Goal: Task Accomplishment & Management: Complete application form

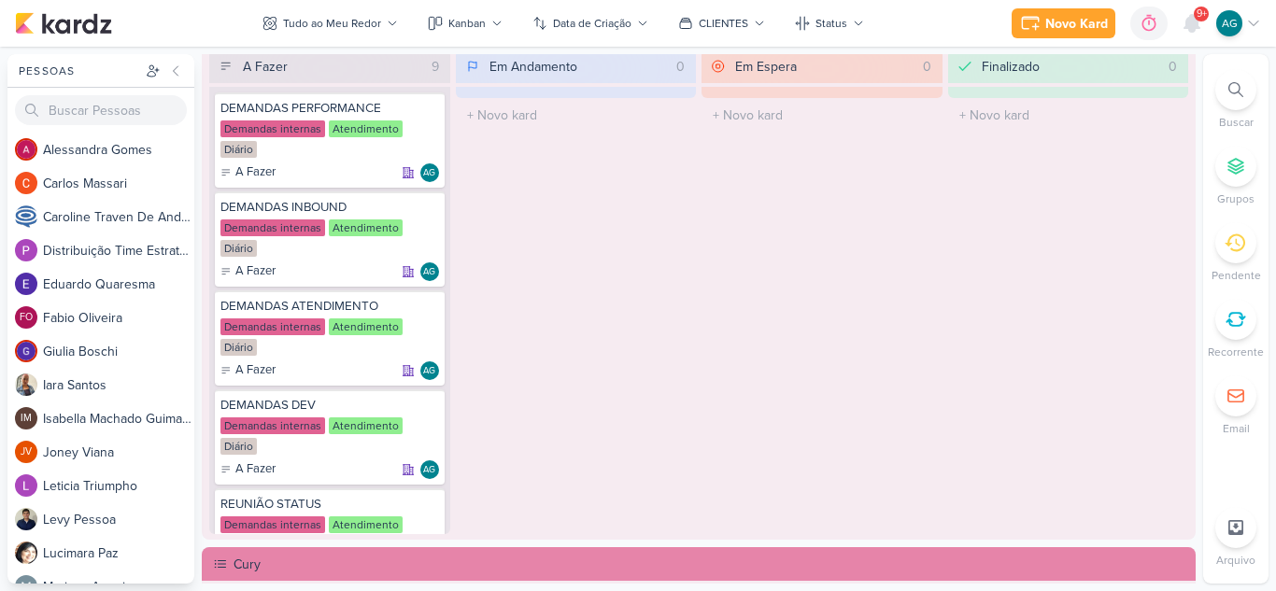
scroll to position [1121, 0]
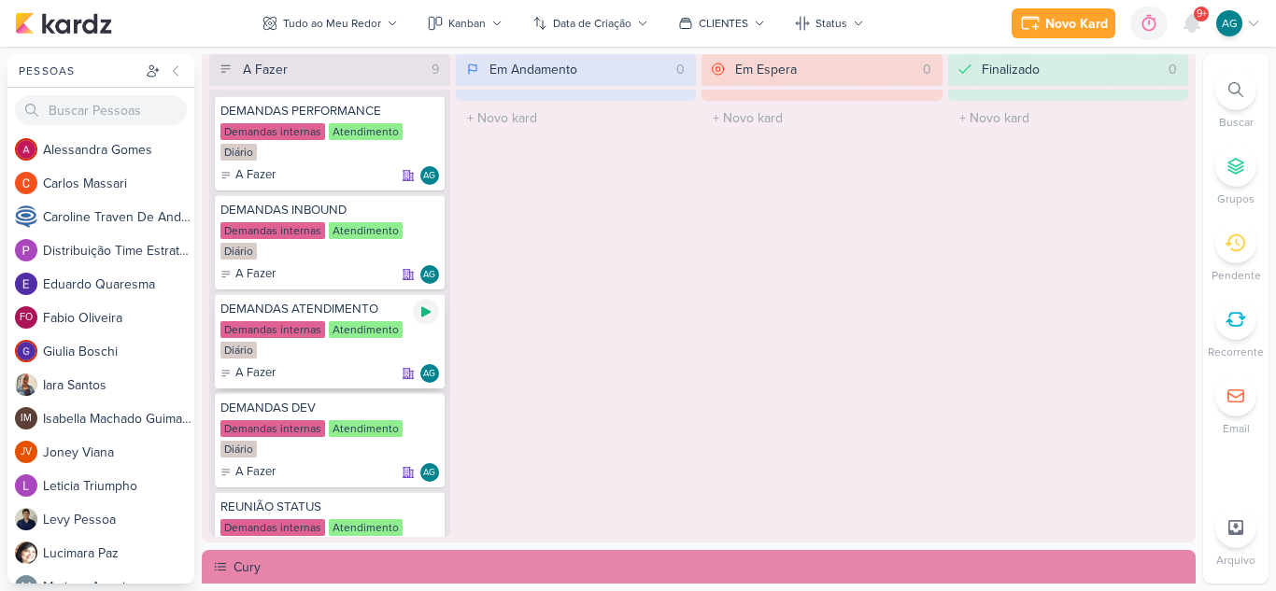
click at [430, 307] on icon at bounding box center [425, 312] width 15 height 15
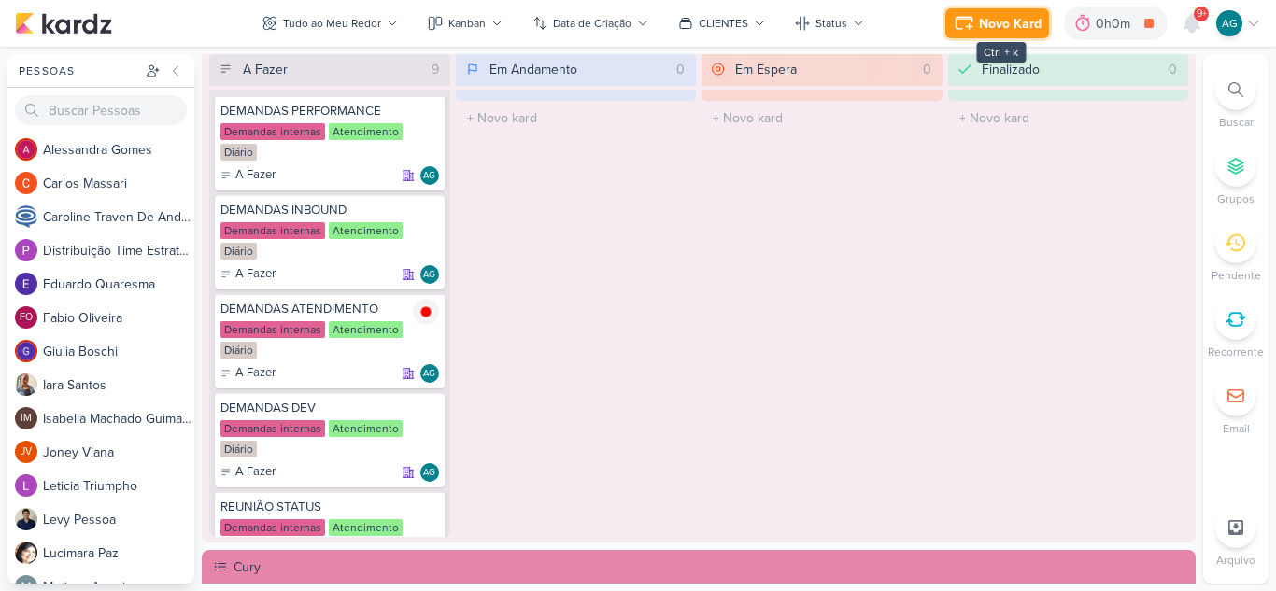
click at [1011, 17] on div "Novo Kard" at bounding box center [1010, 24] width 63 height 20
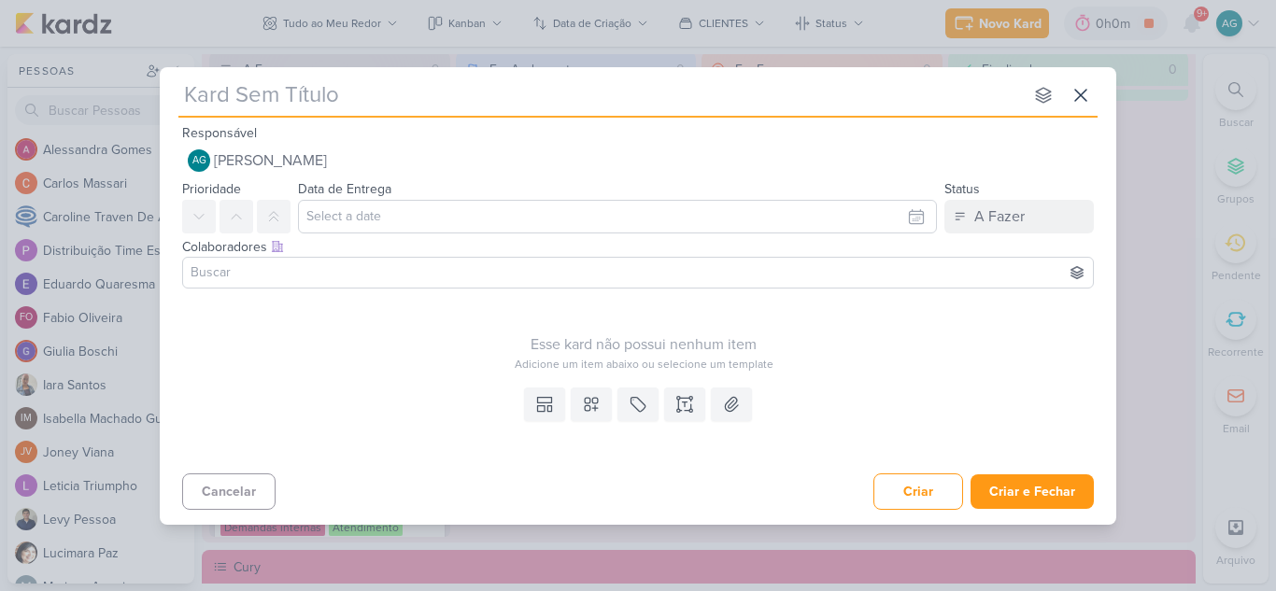
type input "Handover Reuniões - Parte II"
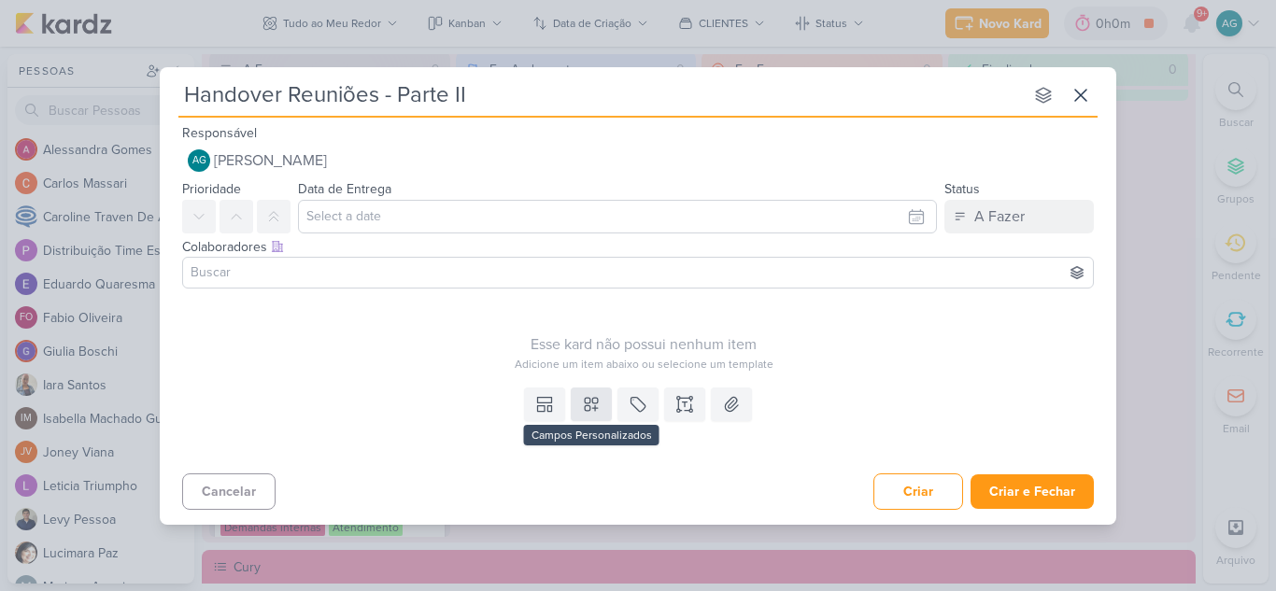
type input "Handover Reuniões - Parte II"
click at [597, 407] on icon at bounding box center [591, 404] width 13 height 13
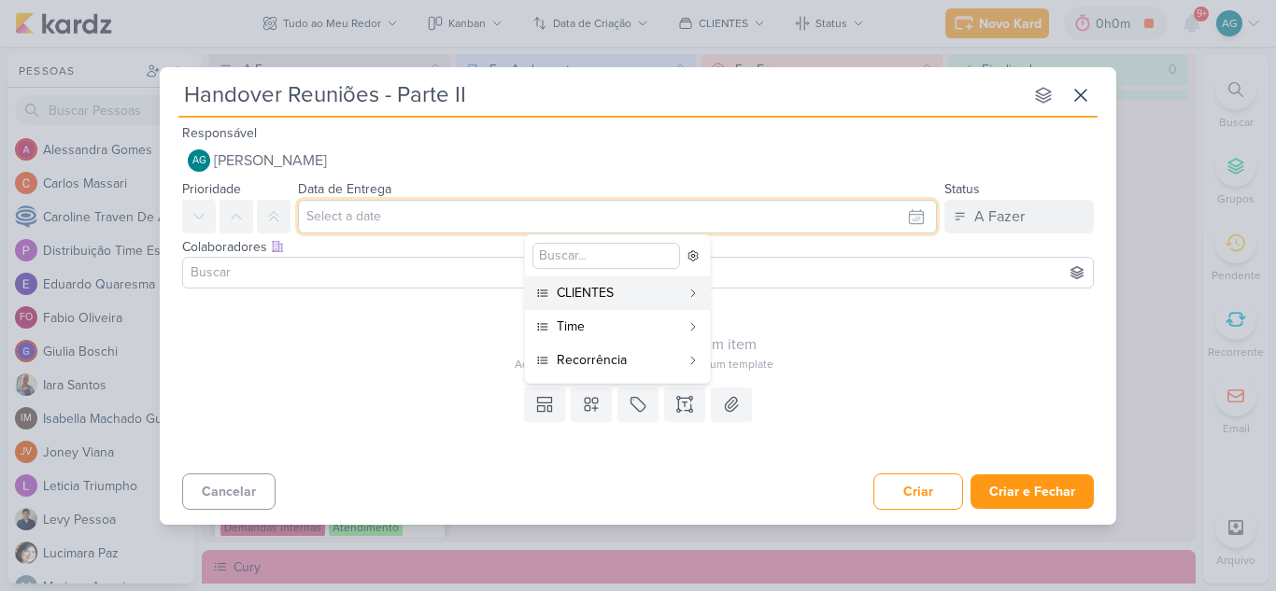
click at [429, 205] on input "text" at bounding box center [617, 217] width 639 height 34
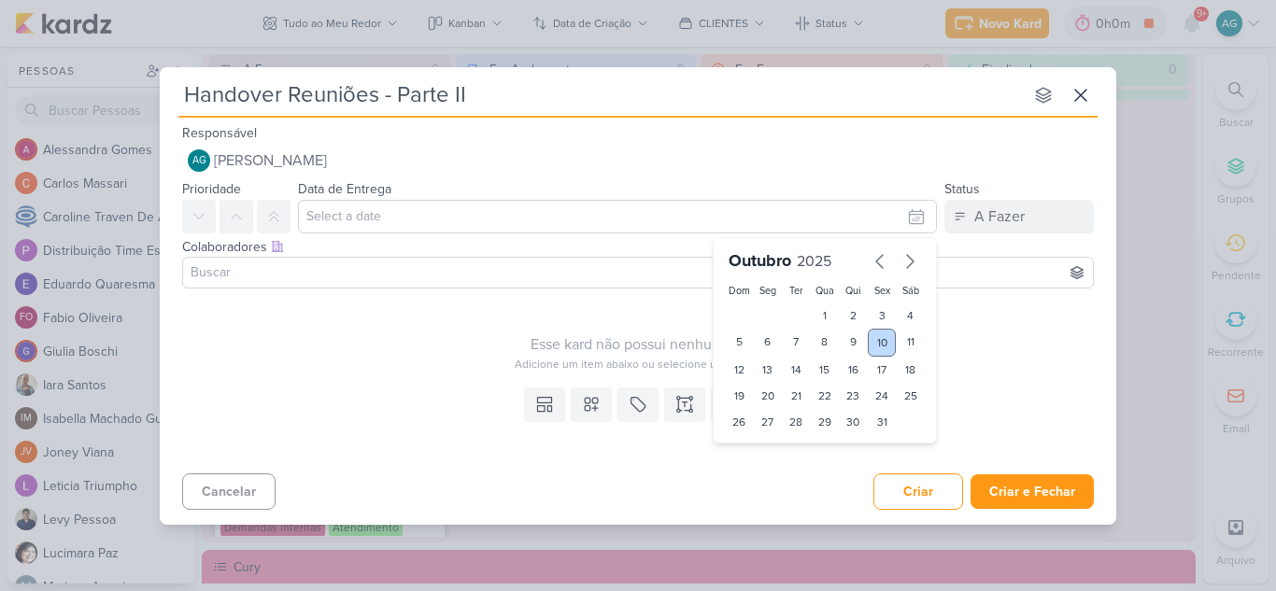
click at [882, 345] on div "10" at bounding box center [882, 343] width 29 height 28
type input "[DATE] 23:59"
click at [769, 450] on select "00 01 02 03 04 05 06 07 08 09 10 11 12 13 14 15 16 17 18 19 20 21 22 23" at bounding box center [768, 454] width 26 height 22
select select "9"
click at [755, 443] on select "00 01 02 03 04 05 06 07 08 09 10 11 12 13 14 15 16 17 18 19 20 21 22 23" at bounding box center [768, 454] width 26 height 22
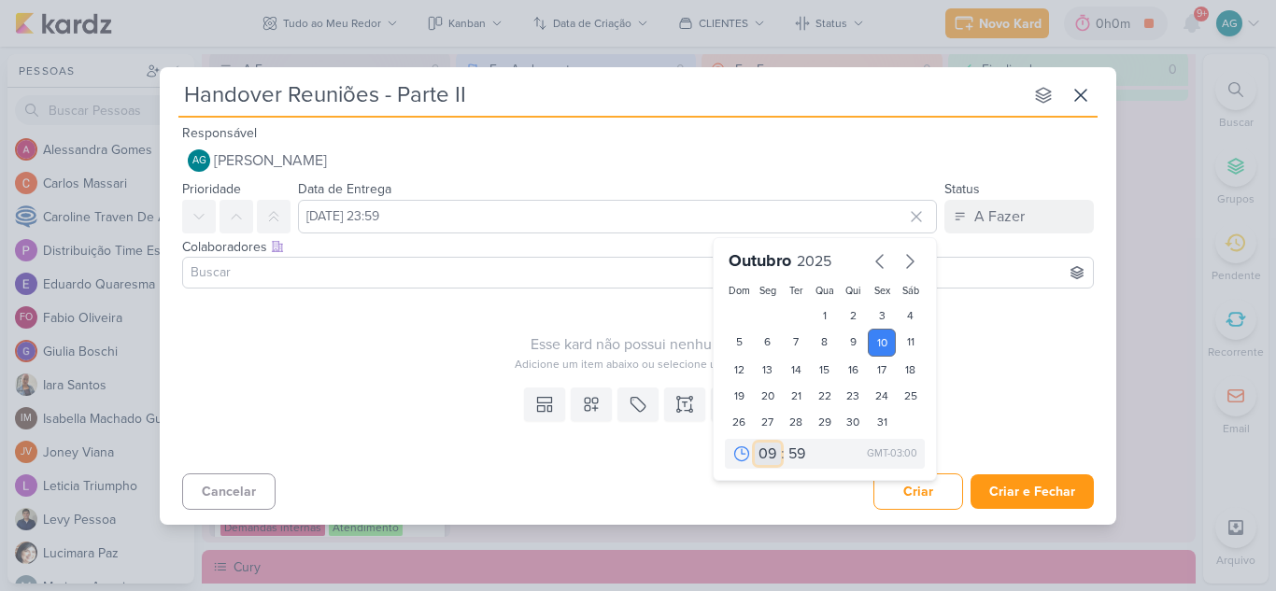
type input "[DATE] 09:59"
click at [798, 455] on select "00 05 10 15 20 25 30 35 40 45 50 55 59" at bounding box center [798, 454] width 26 height 22
select select "0"
click at [785, 443] on select "00 05 10 15 20 25 30 35 40 45 50 55 59" at bounding box center [798, 454] width 26 height 22
type input "[DATE] 09:00"
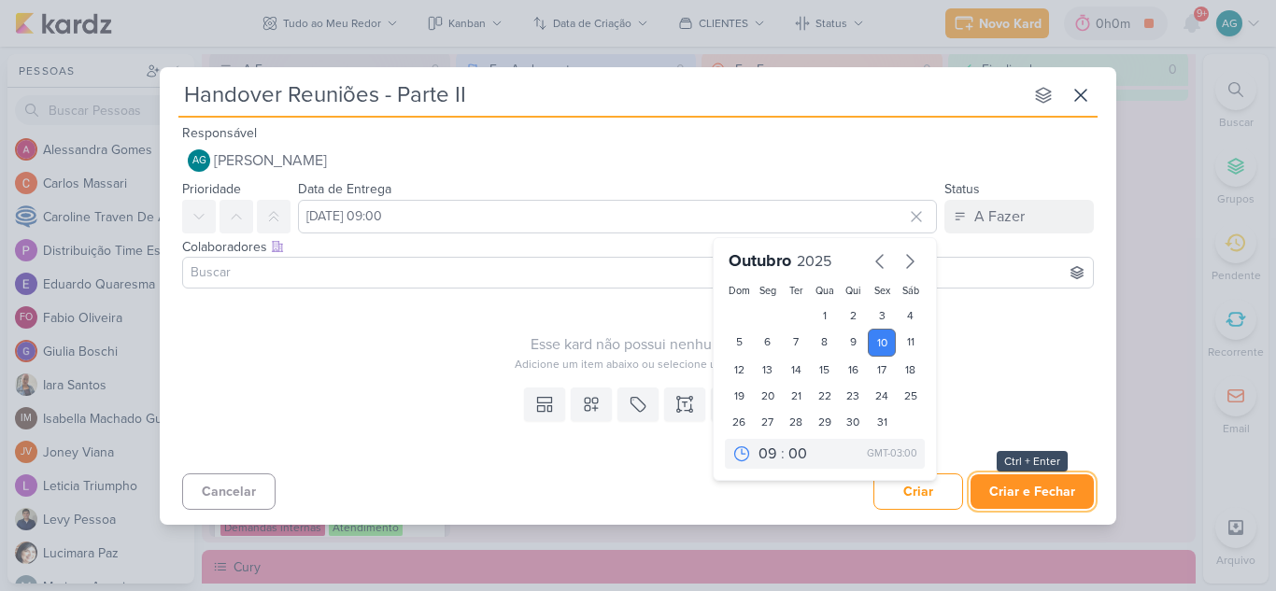
click at [1038, 496] on button "Criar e Fechar" at bounding box center [1032, 492] width 123 height 35
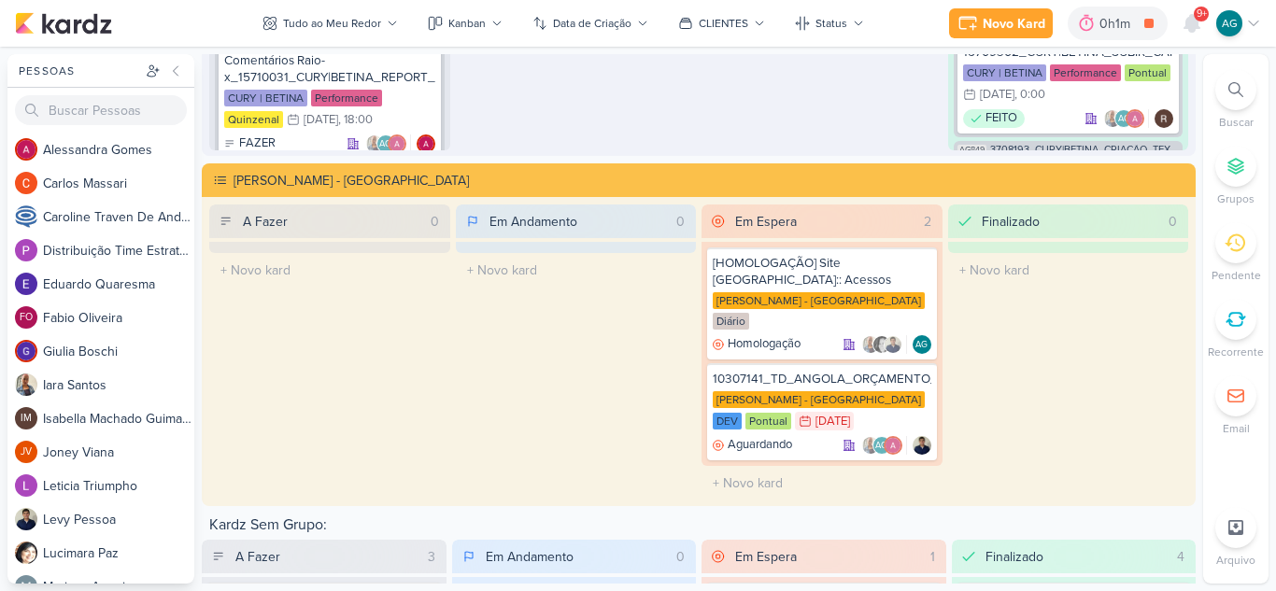
scroll to position [3512, 0]
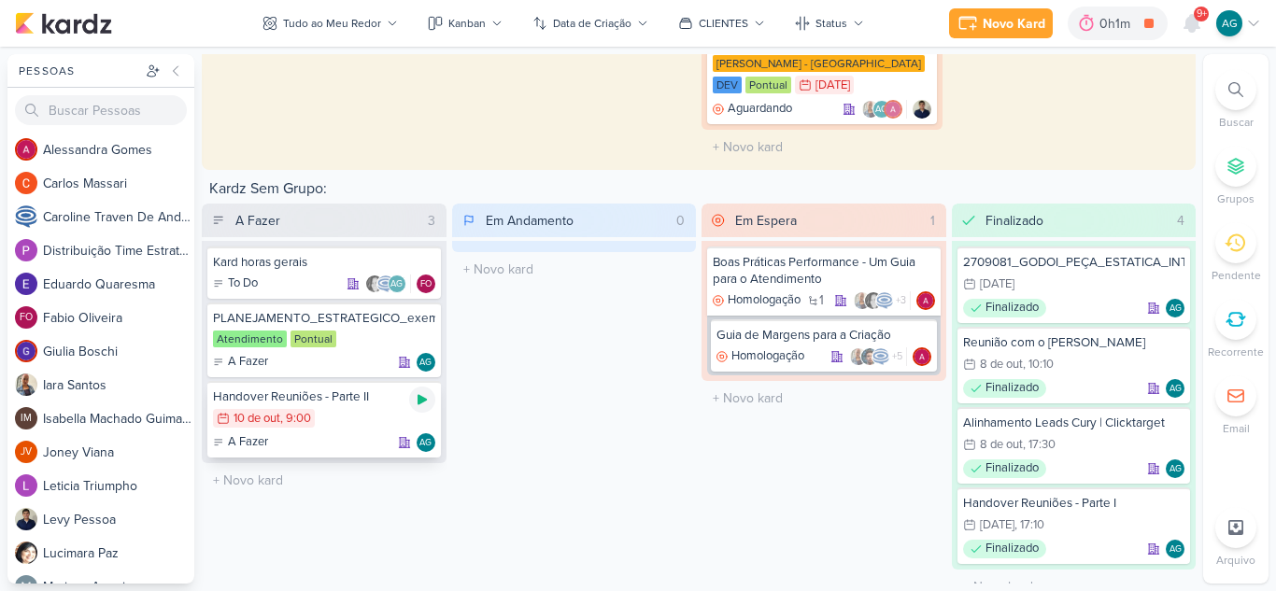
click at [418, 395] on icon at bounding box center [422, 400] width 9 height 10
